Goal: Browse casually

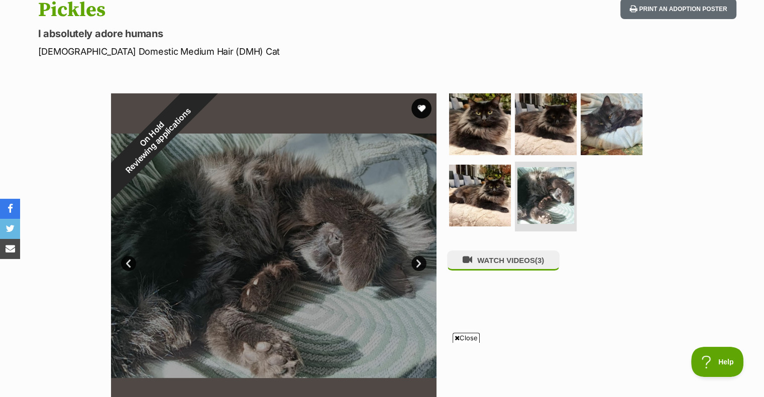
scroll to position [118, 0]
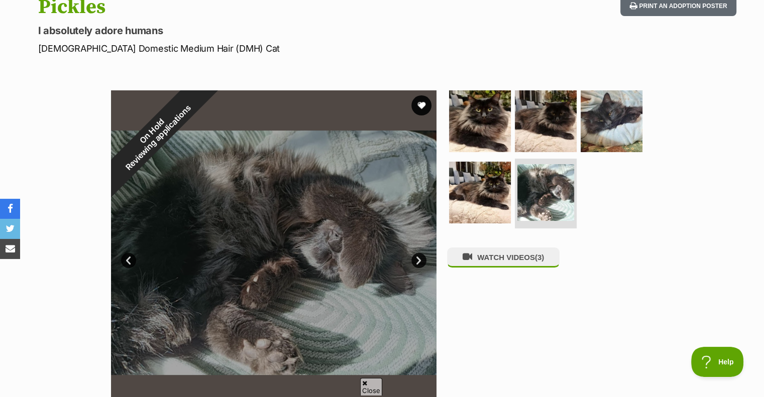
click at [482, 112] on img at bounding box center [480, 121] width 62 height 62
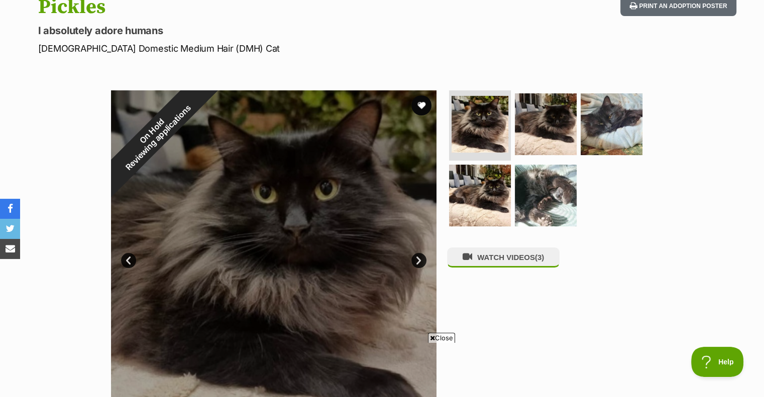
click at [420, 262] on link "Next" at bounding box center [418, 260] width 15 height 15
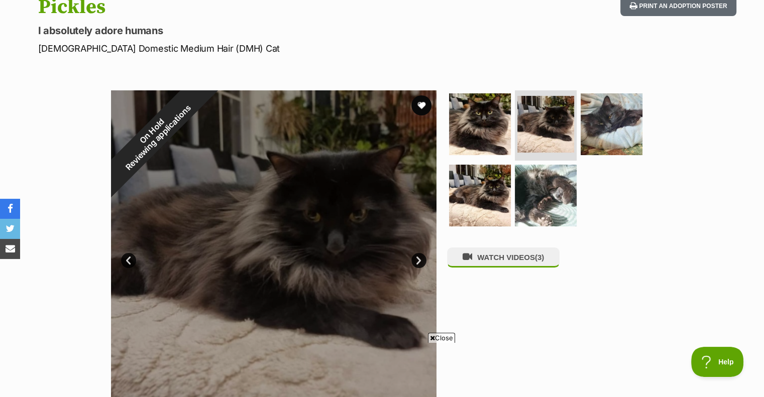
click at [420, 262] on link "Next" at bounding box center [418, 260] width 15 height 15
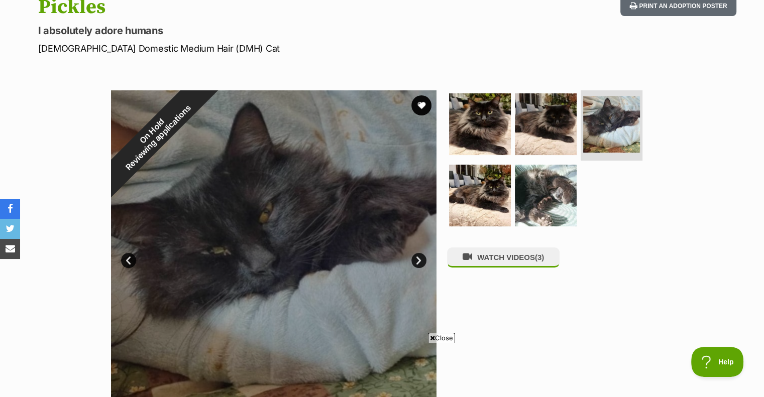
click at [420, 262] on link "Next" at bounding box center [418, 260] width 15 height 15
